Goal: Information Seeking & Learning: Learn about a topic

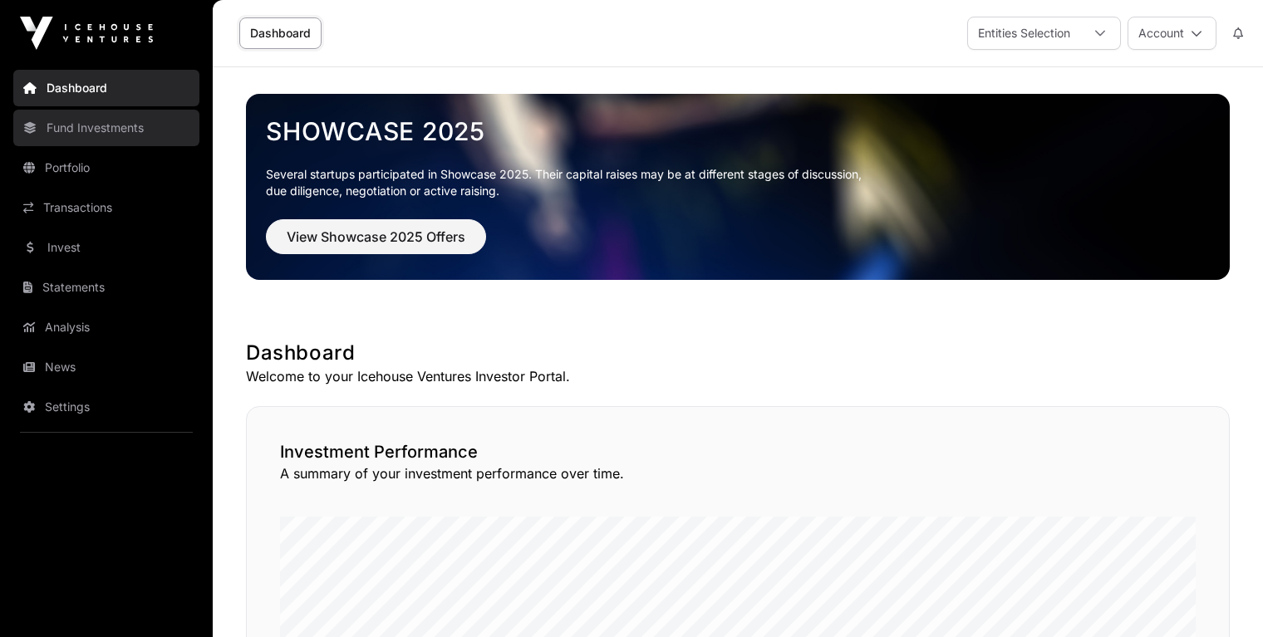
click at [81, 125] on link "Fund Investments" at bounding box center [106, 128] width 186 height 37
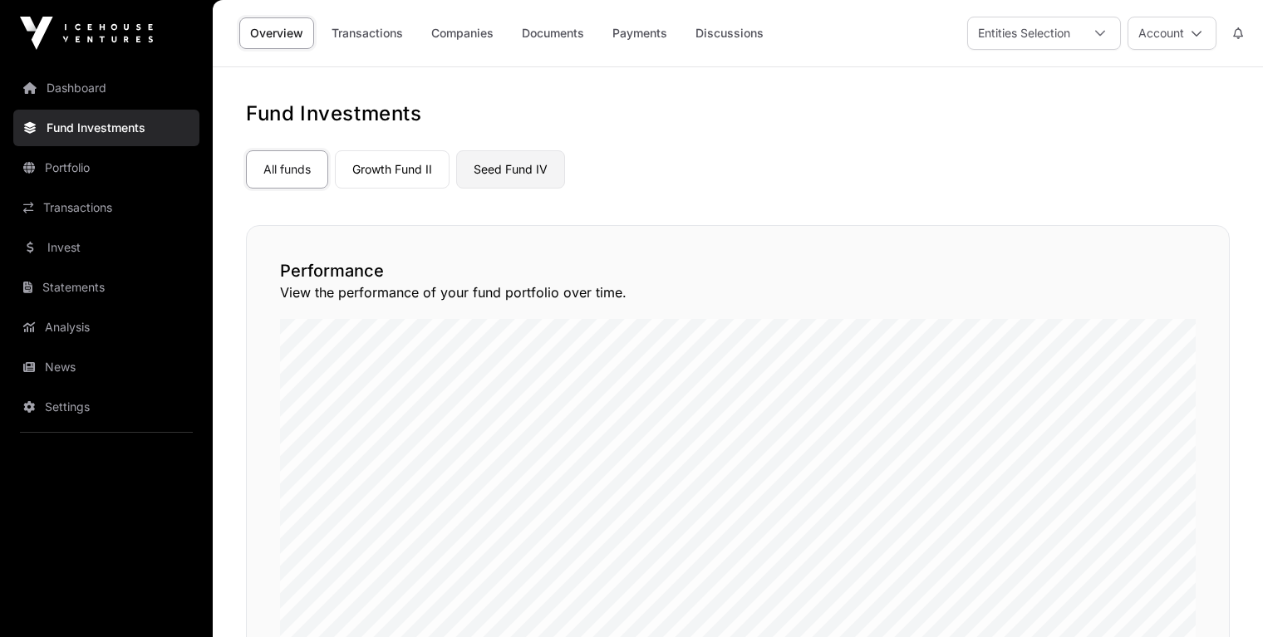
click at [514, 178] on link "Seed Fund IV" at bounding box center [510, 169] width 109 height 38
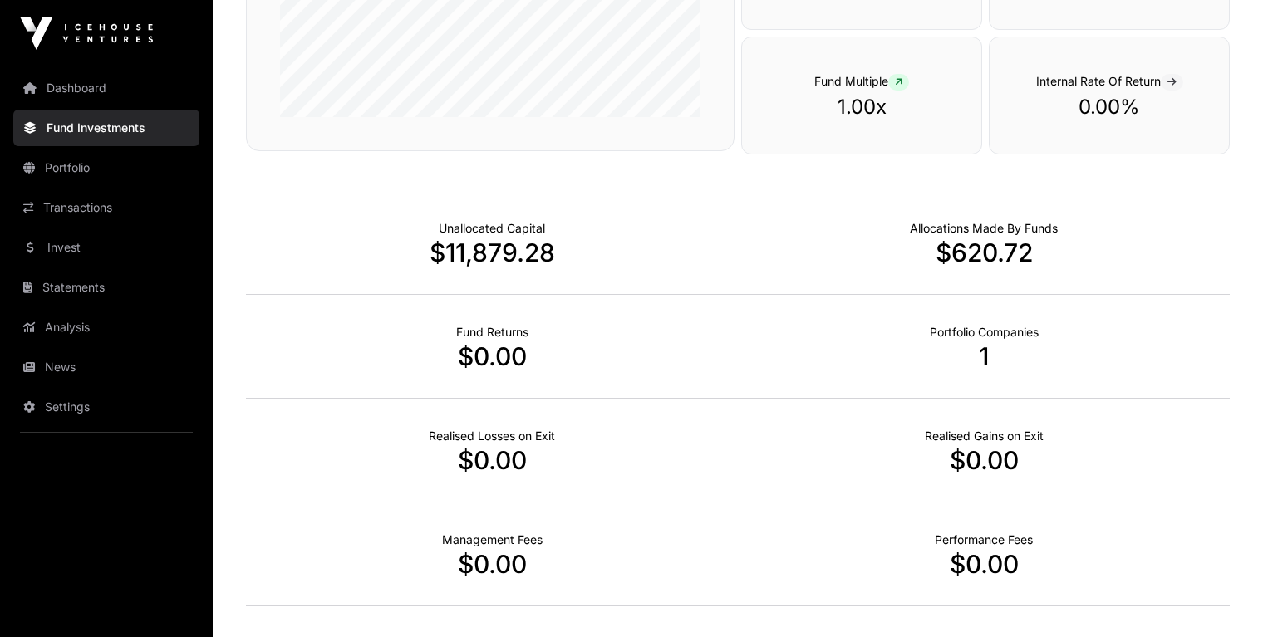
scroll to position [471, 0]
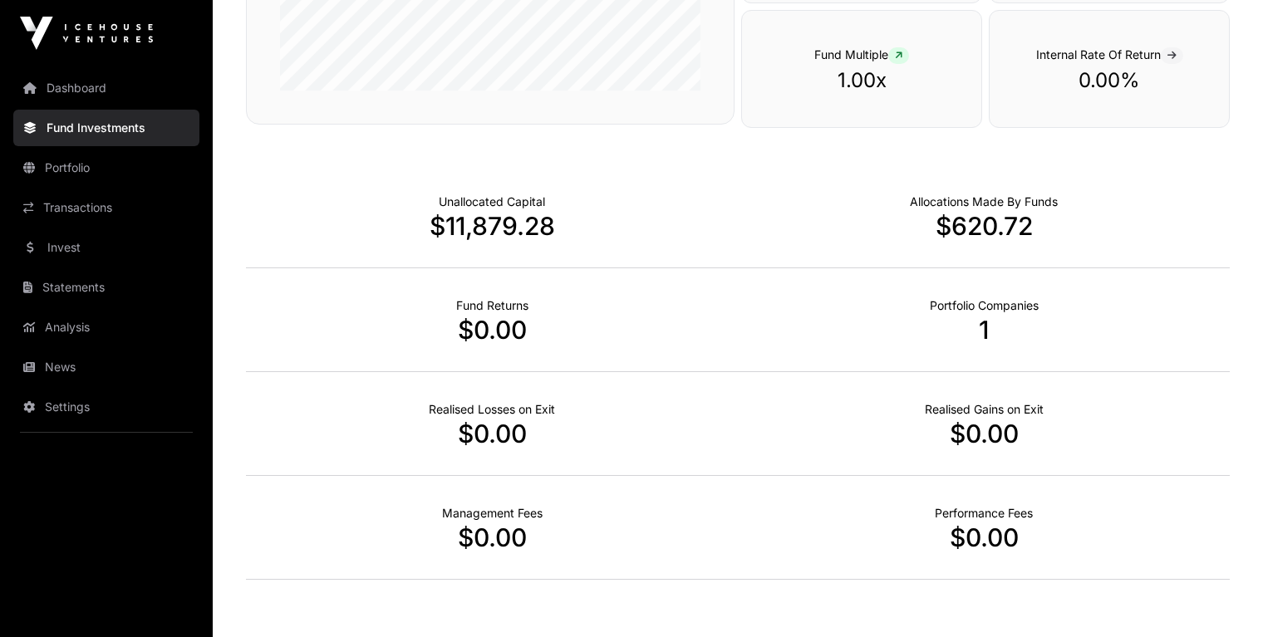
click at [514, 224] on p "$11,879.28" at bounding box center [492, 226] width 492 height 30
click at [980, 321] on p "1" at bounding box center [984, 330] width 492 height 30
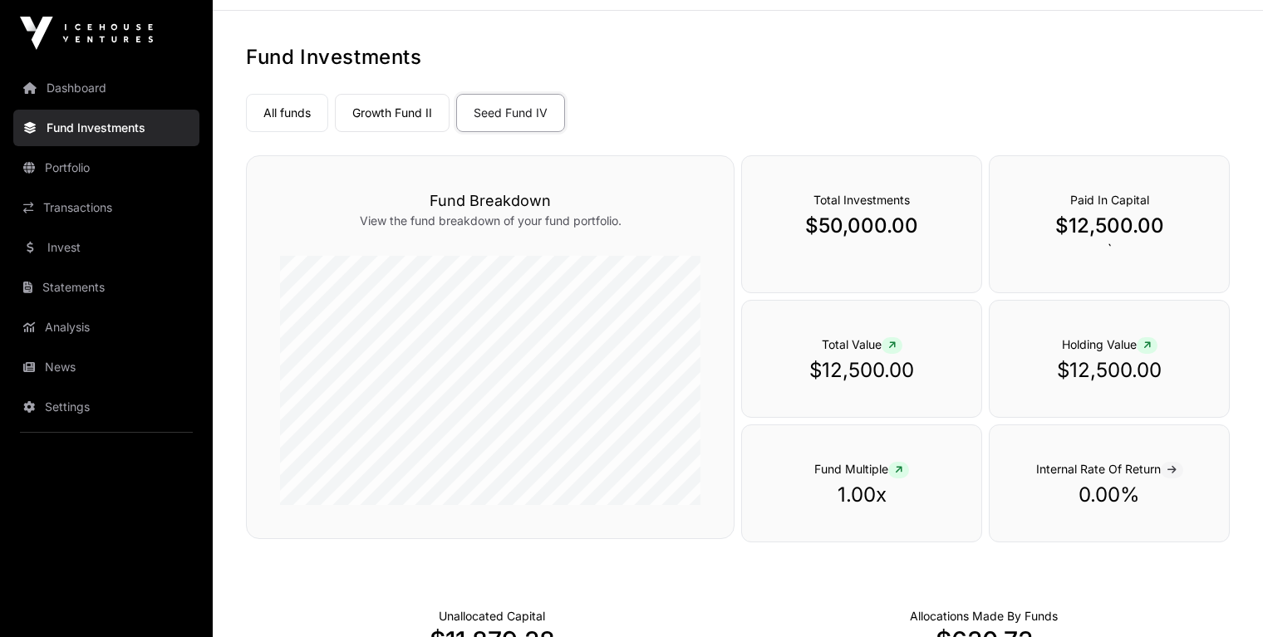
scroll to position [0, 0]
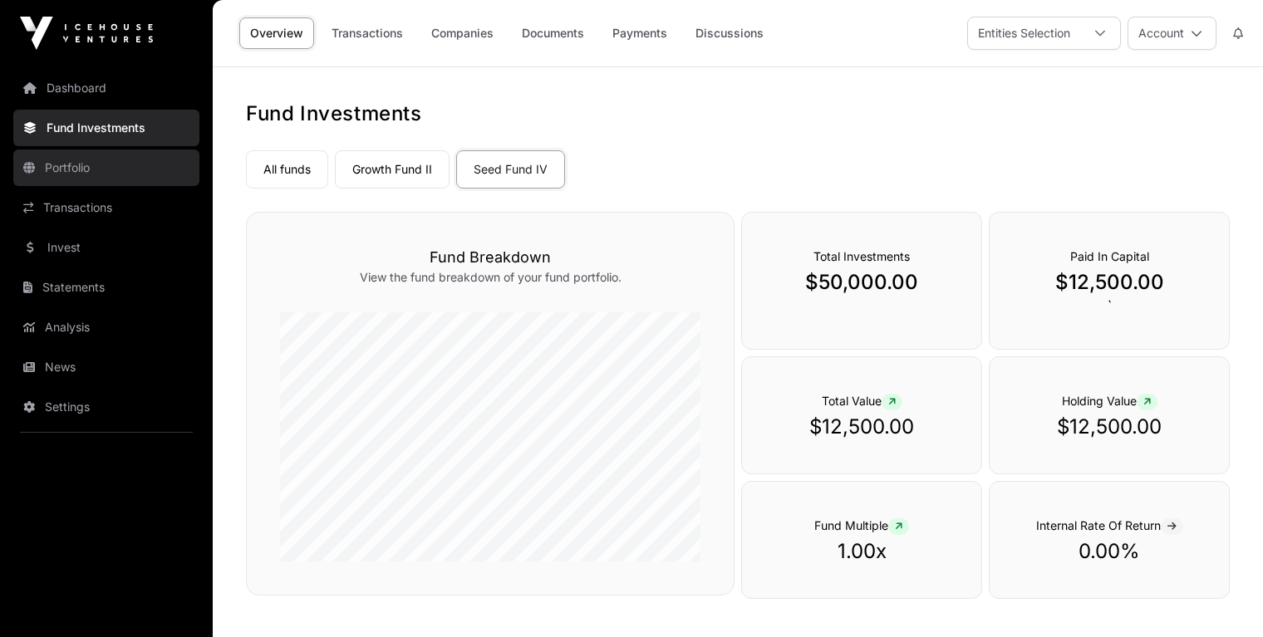
click at [80, 180] on link "Portfolio" at bounding box center [106, 168] width 186 height 37
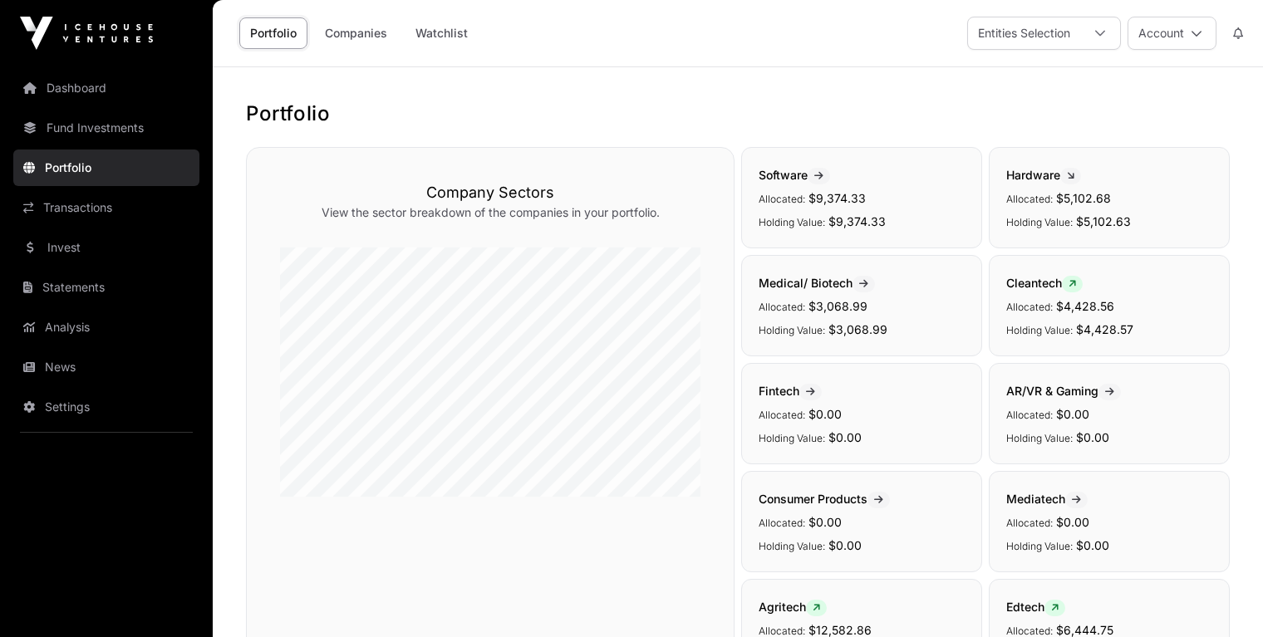
click at [1108, 12] on div "Portfolio Companies Watchlist Entities Selection Account" at bounding box center [738, 33] width 1031 height 66
click at [1093, 35] on div at bounding box center [1100, 33] width 40 height 32
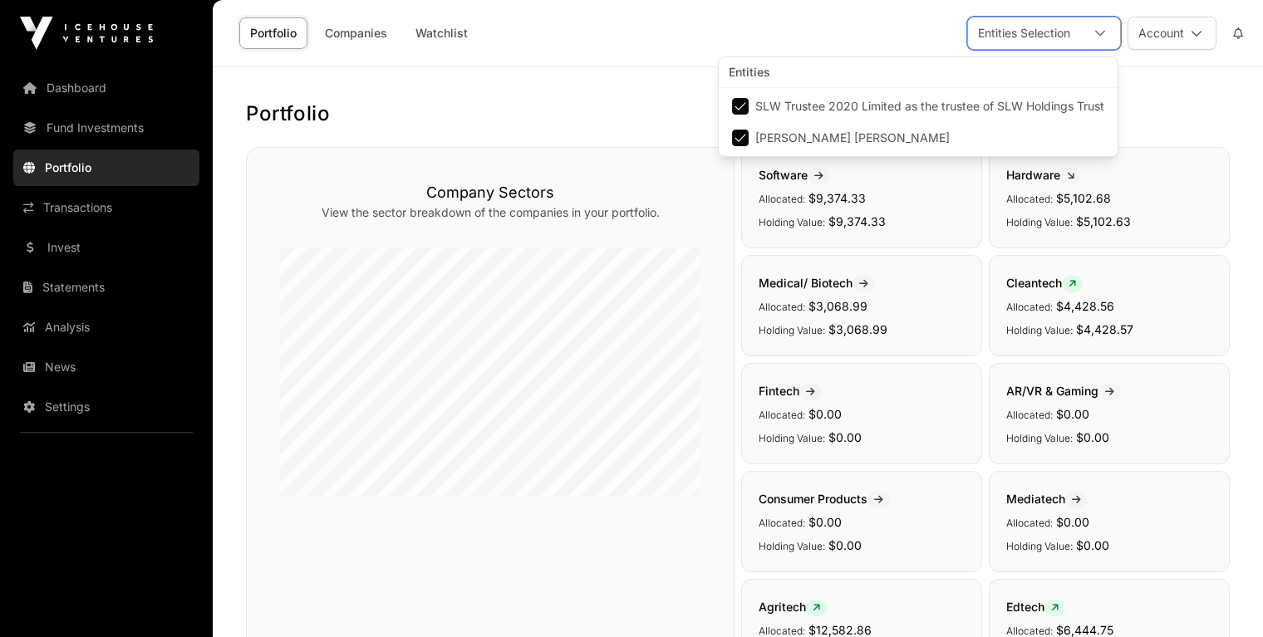
scroll to position [17, 11]
click at [1048, 104] on span "SLW Trustee 2020 Limited as the trustee of SLW Holdings Trust" at bounding box center [929, 107] width 349 height 12
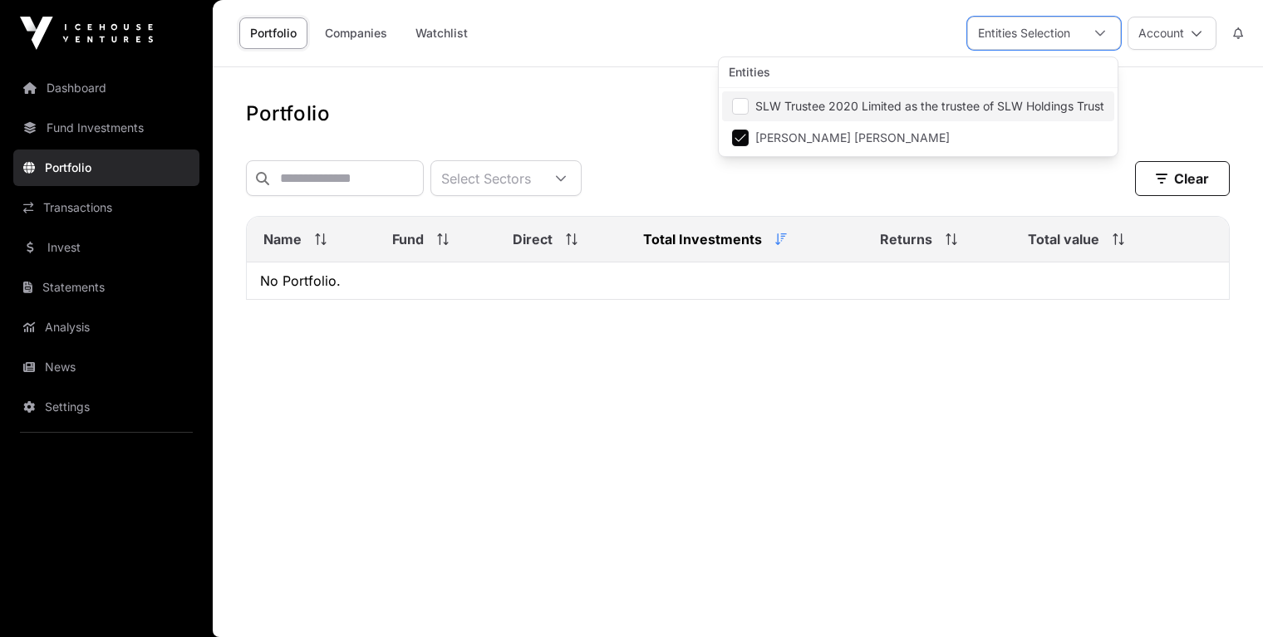
click at [1048, 103] on span "SLW Trustee 2020 Limited as the trustee of SLW Holdings Trust" at bounding box center [929, 107] width 349 height 12
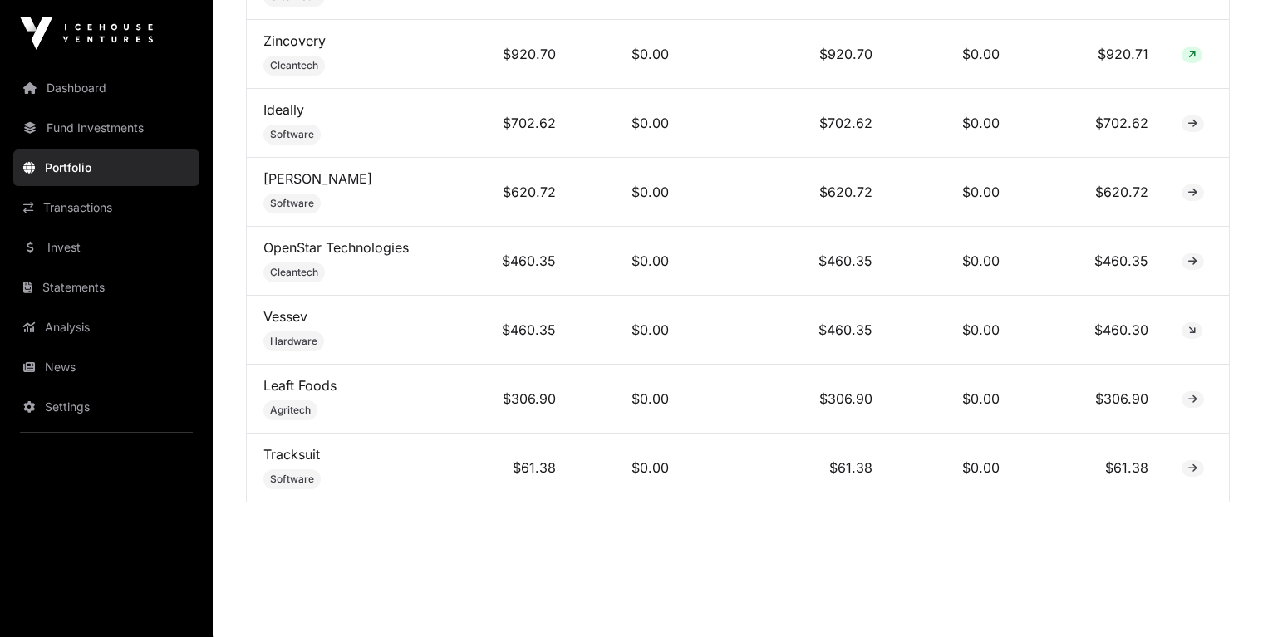
scroll to position [1475, 0]
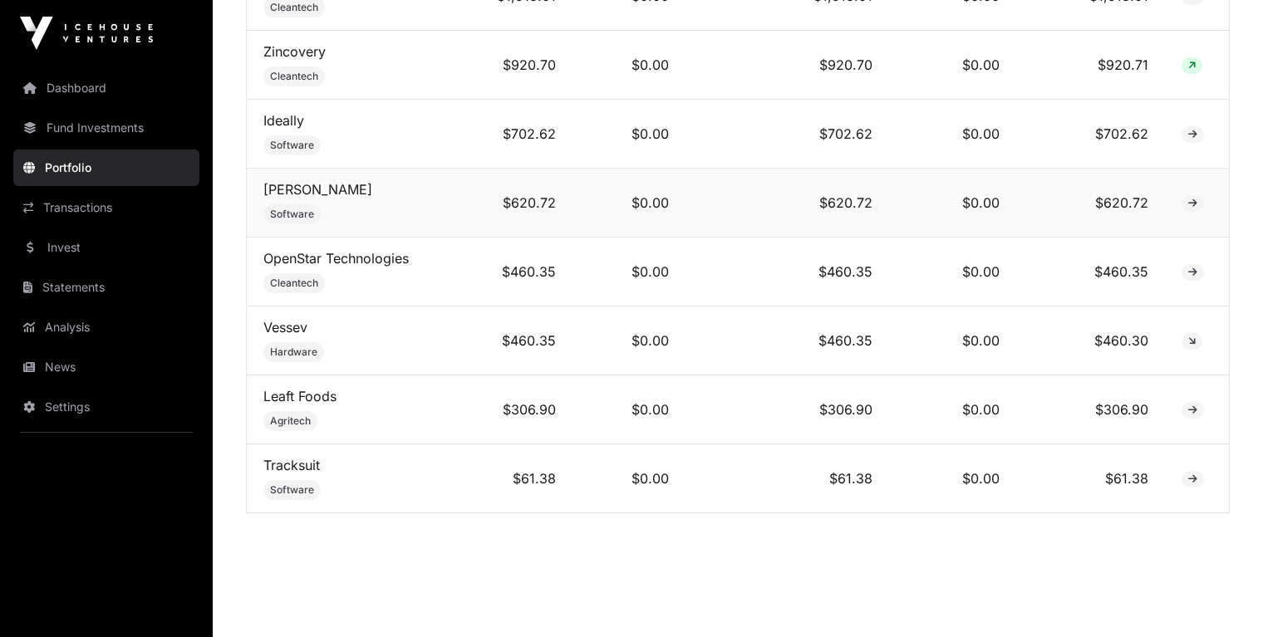
click at [284, 212] on span "Software" at bounding box center [292, 214] width 44 height 13
click at [283, 184] on link "[PERSON_NAME]" at bounding box center [317, 189] width 109 height 17
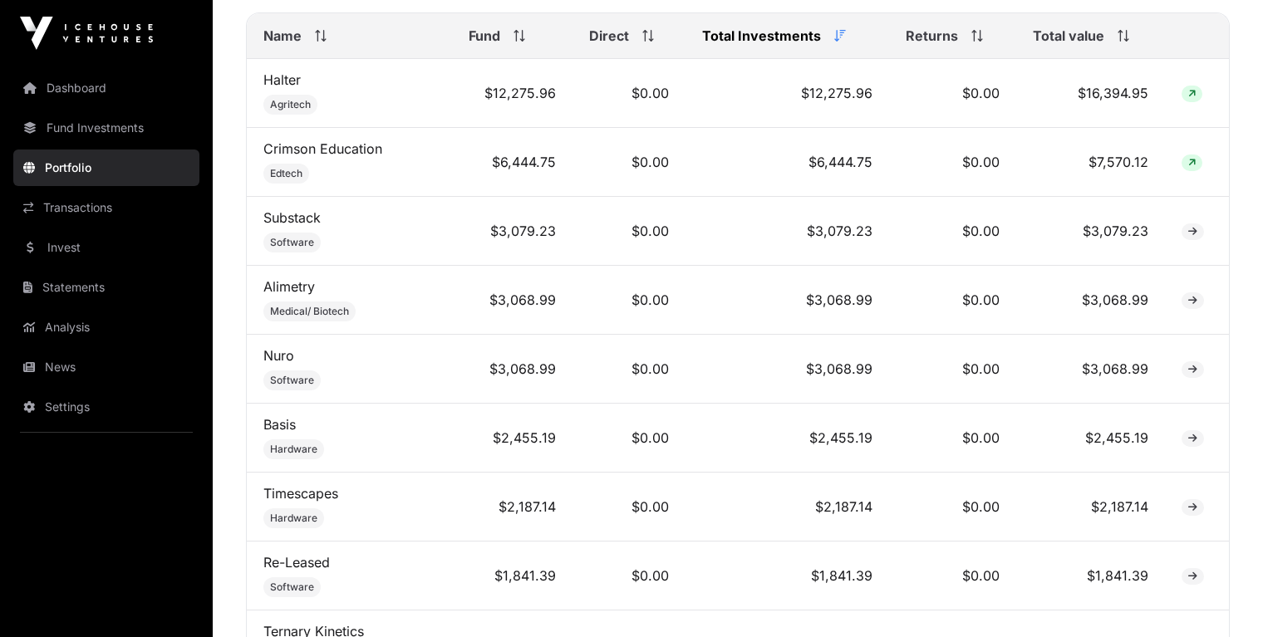
scroll to position [758, 0]
click at [118, 216] on link "Transactions" at bounding box center [106, 207] width 186 height 37
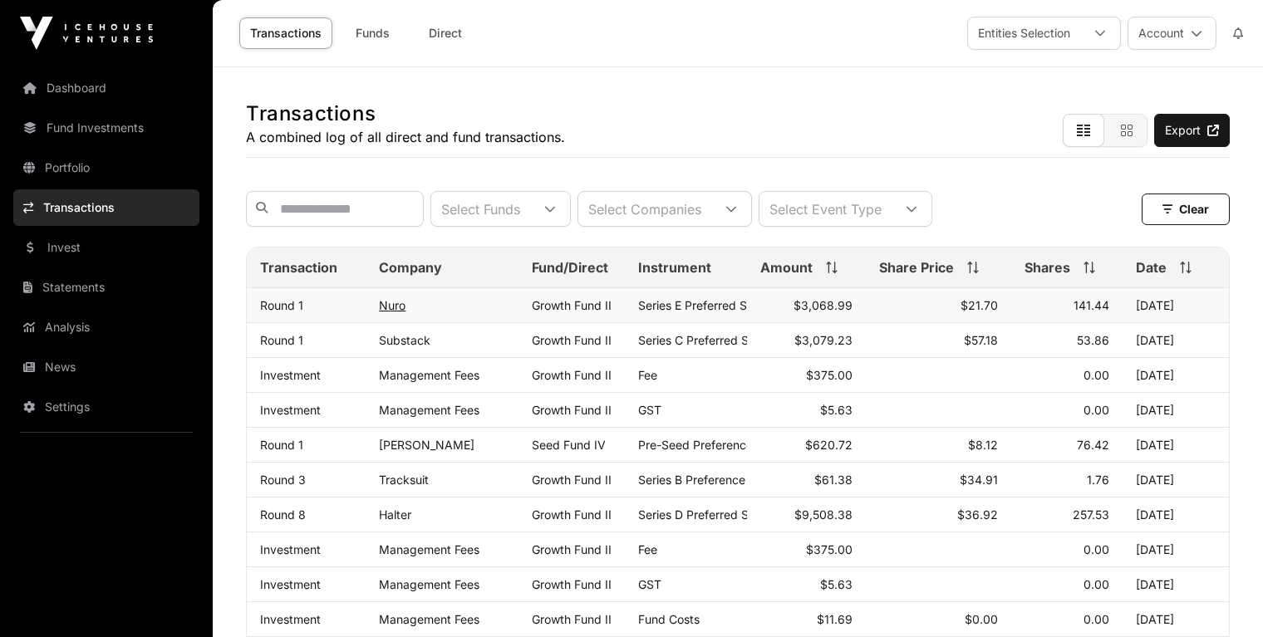
click at [399, 306] on link "Nuro" at bounding box center [392, 305] width 27 height 14
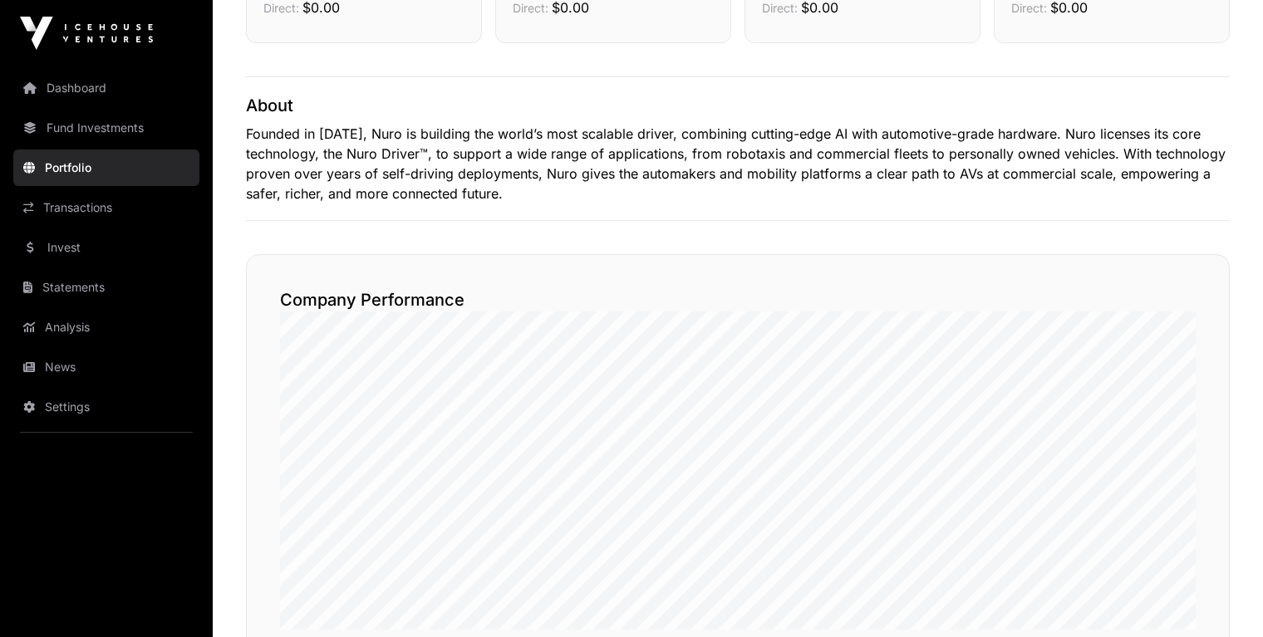
scroll to position [603, 0]
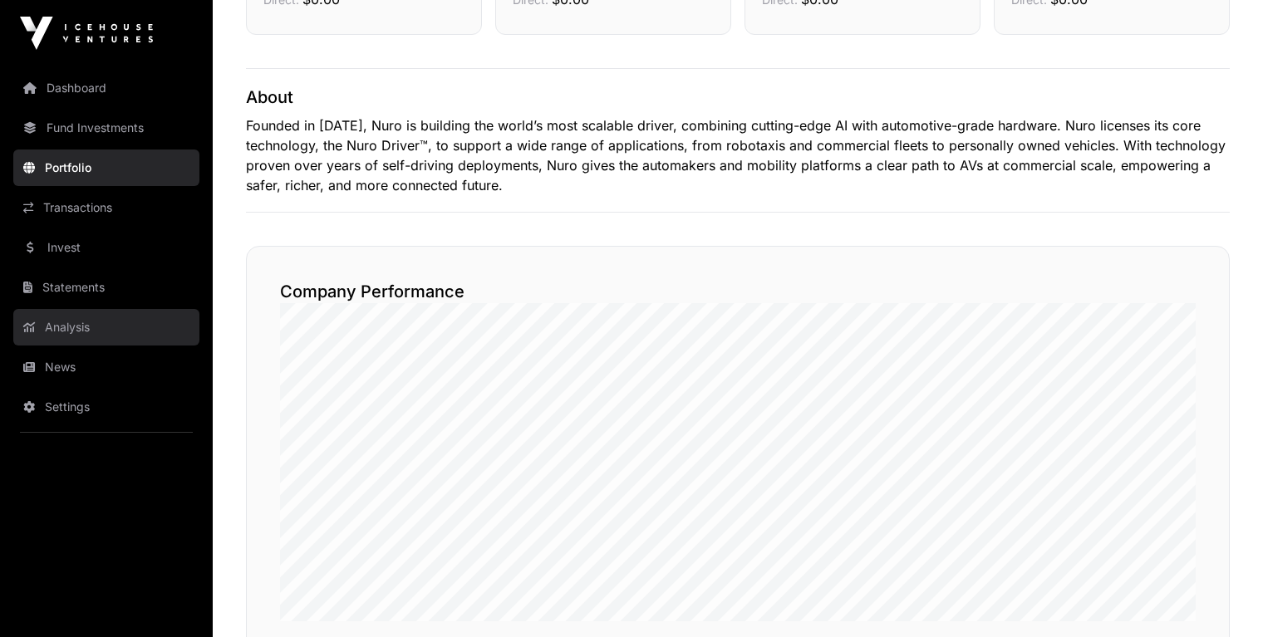
click at [57, 325] on link "Analysis" at bounding box center [106, 327] width 186 height 37
click at [79, 327] on link "Analysis" at bounding box center [106, 327] width 186 height 37
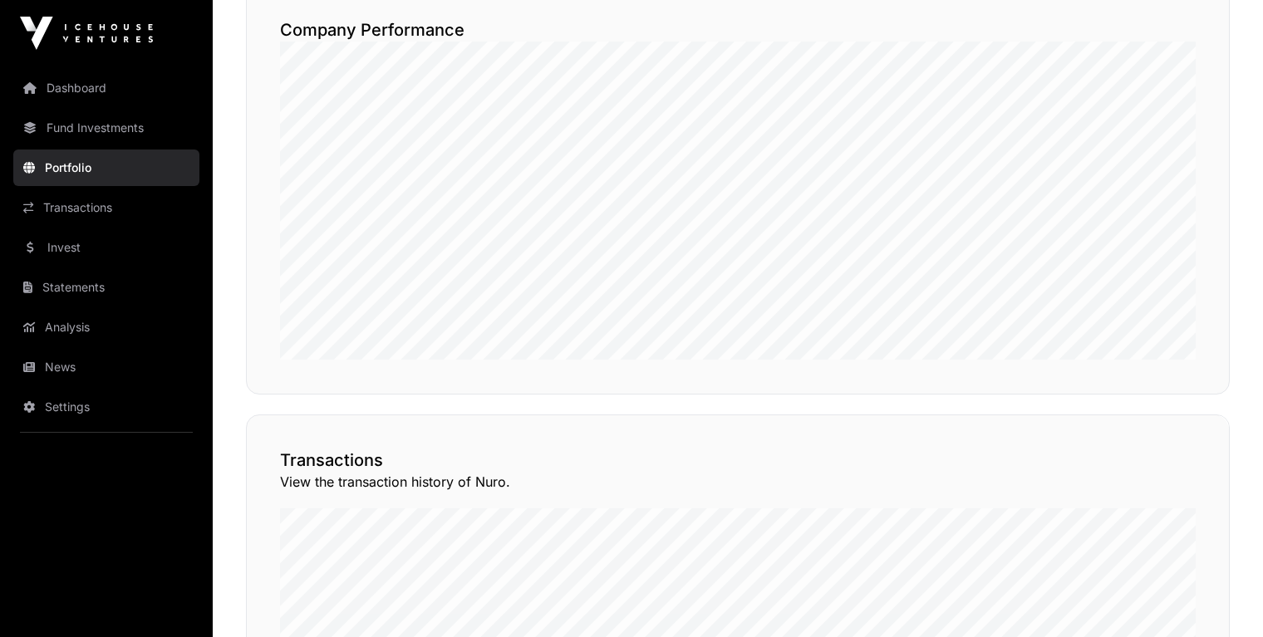
scroll to position [1253, 0]
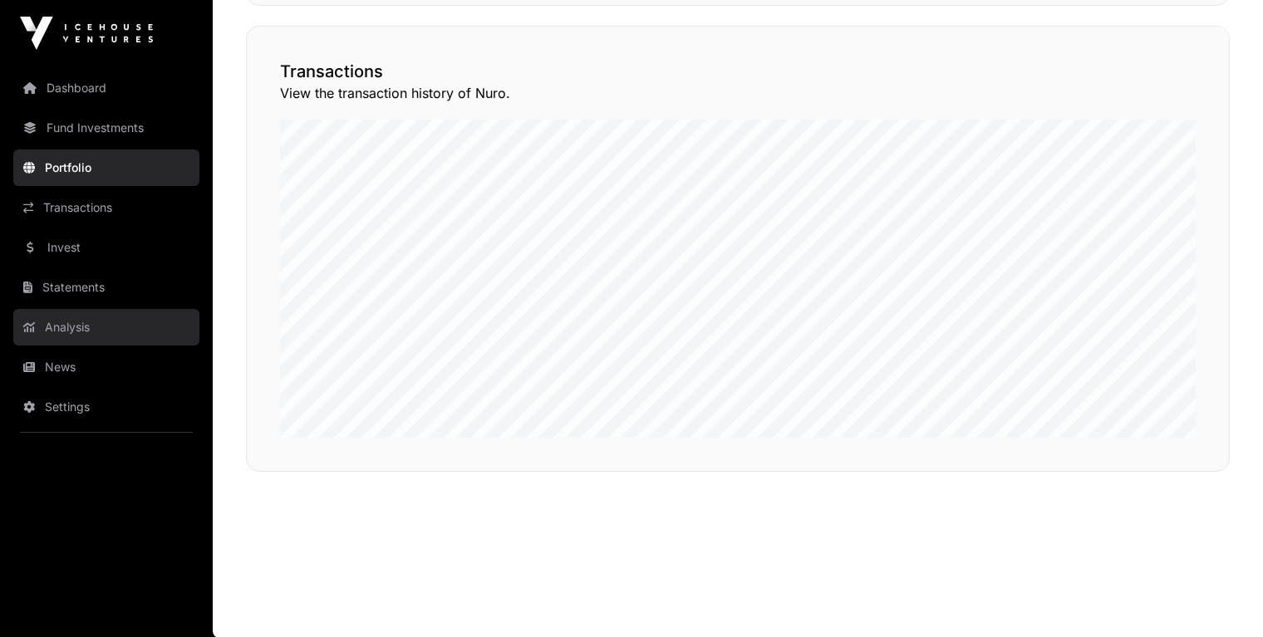
click at [72, 328] on link "Analysis" at bounding box center [106, 327] width 186 height 37
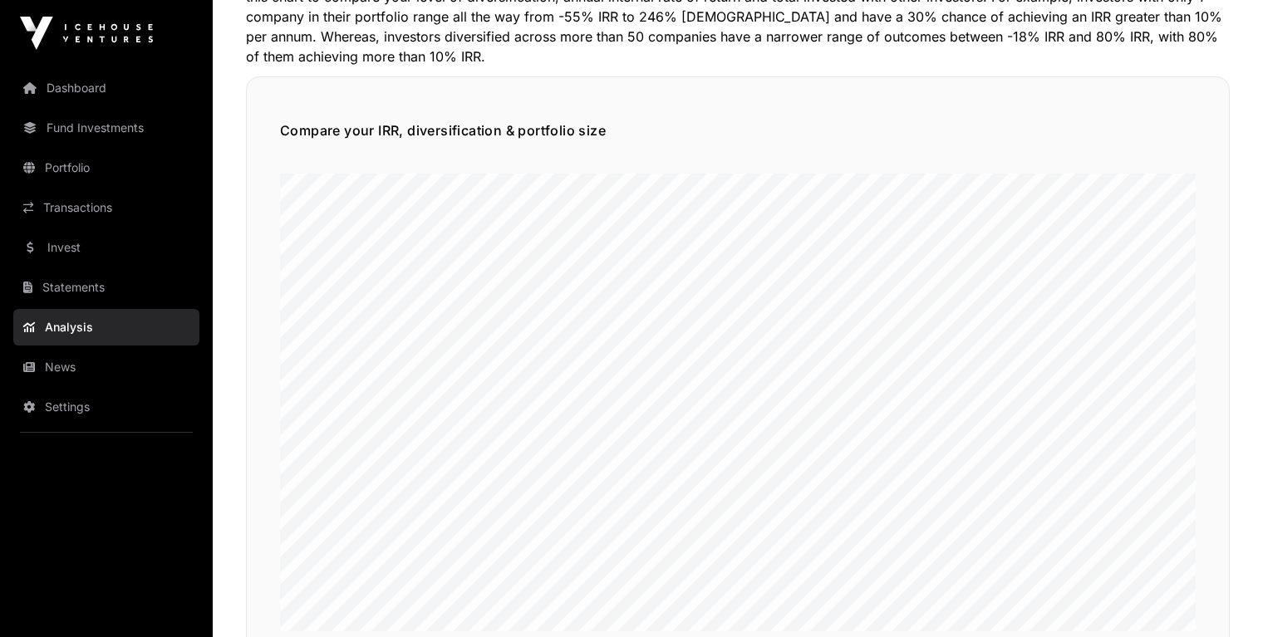
scroll to position [1084, 0]
